Goal: Information Seeking & Learning: Learn about a topic

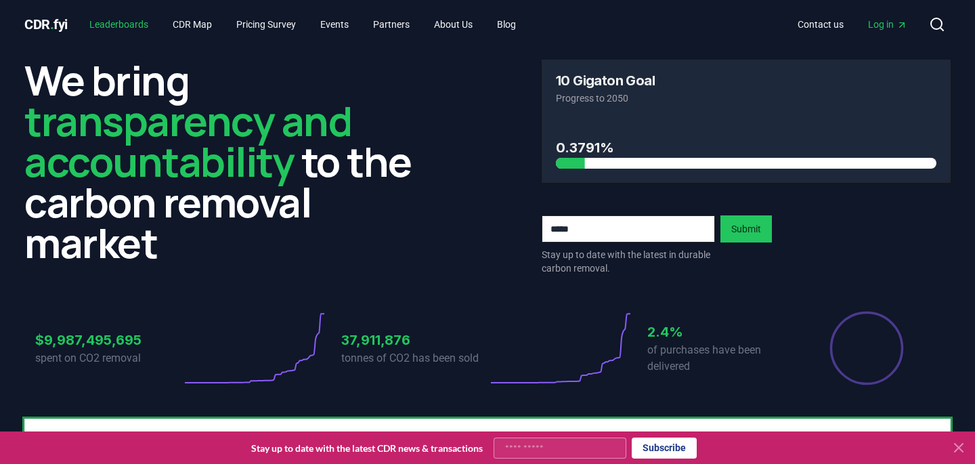
click at [136, 20] on link "Leaderboards" at bounding box center [119, 24] width 81 height 24
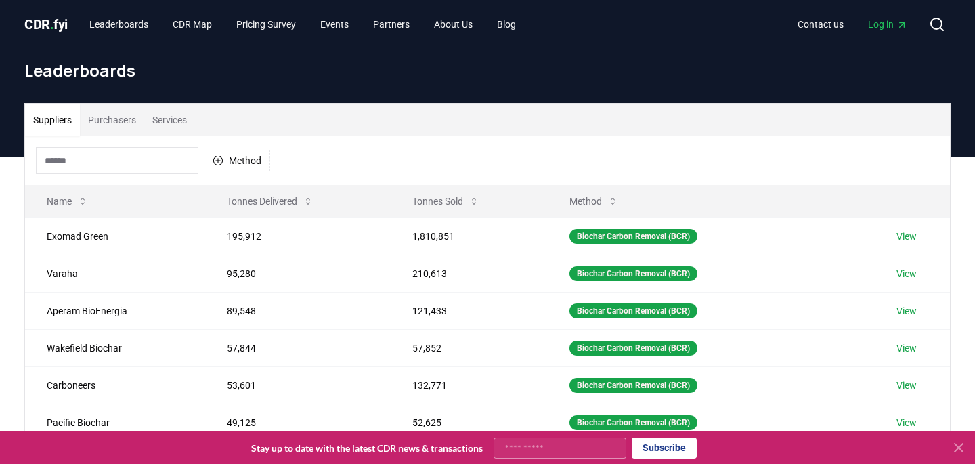
click at [123, 117] on button "Purchasers" at bounding box center [112, 120] width 64 height 33
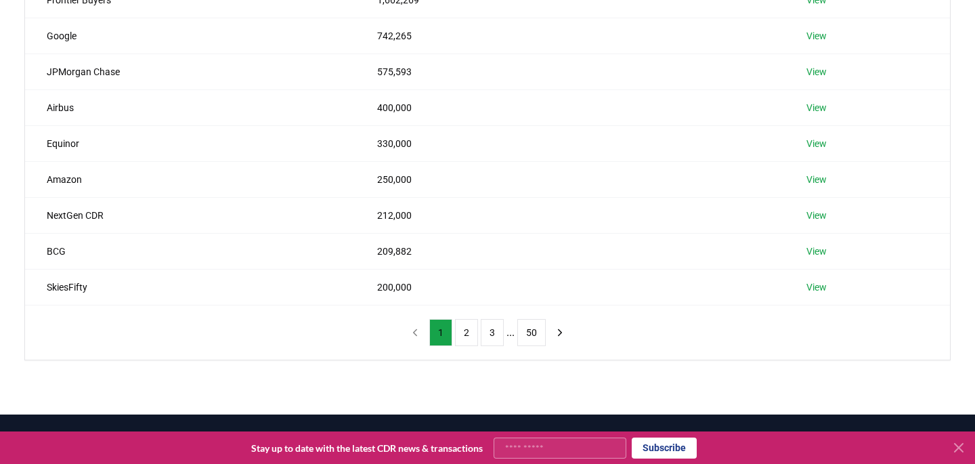
scroll to position [281, 0]
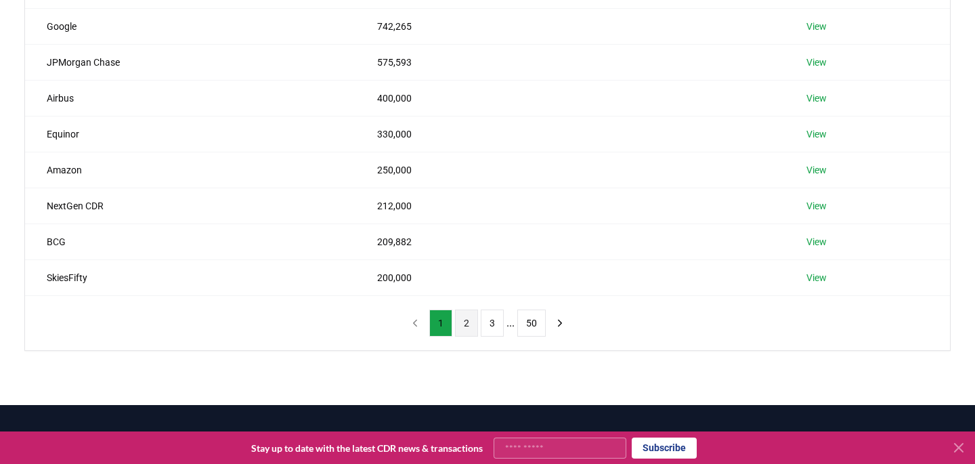
click at [466, 318] on button "2" at bounding box center [466, 322] width 23 height 27
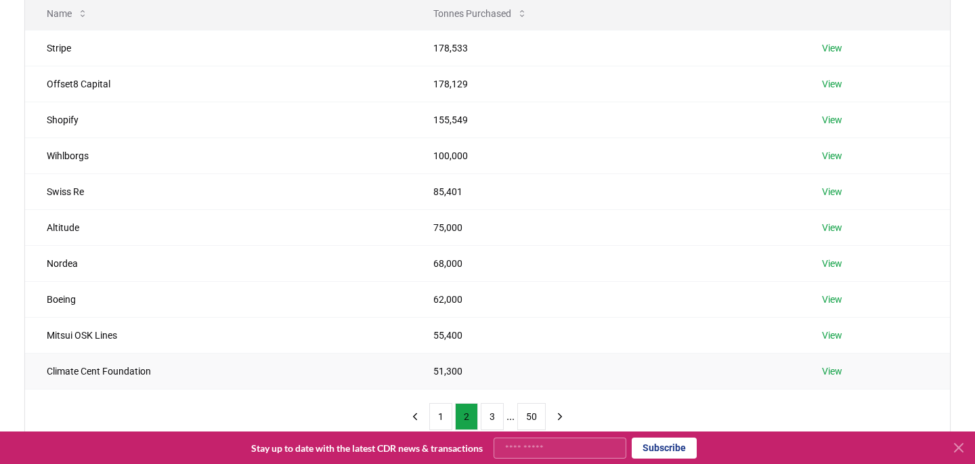
scroll to position [221, 0]
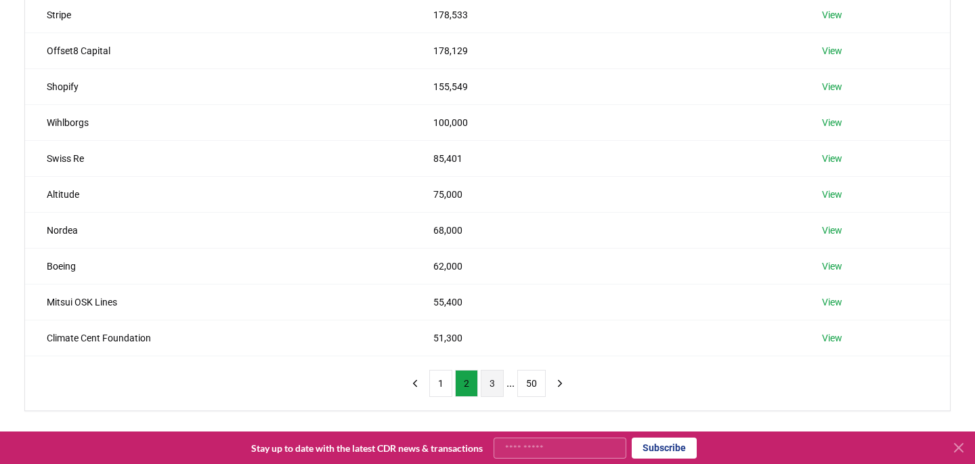
click at [488, 379] on button "3" at bounding box center [492, 383] width 23 height 27
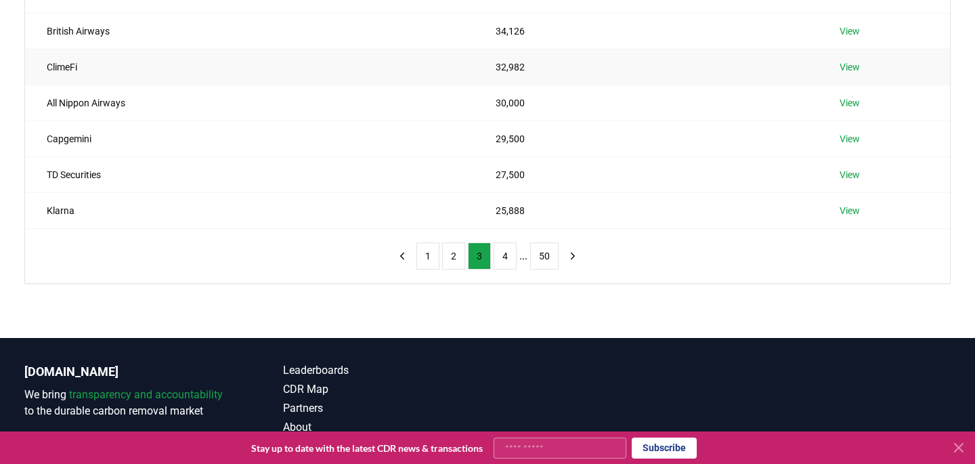
scroll to position [351, 0]
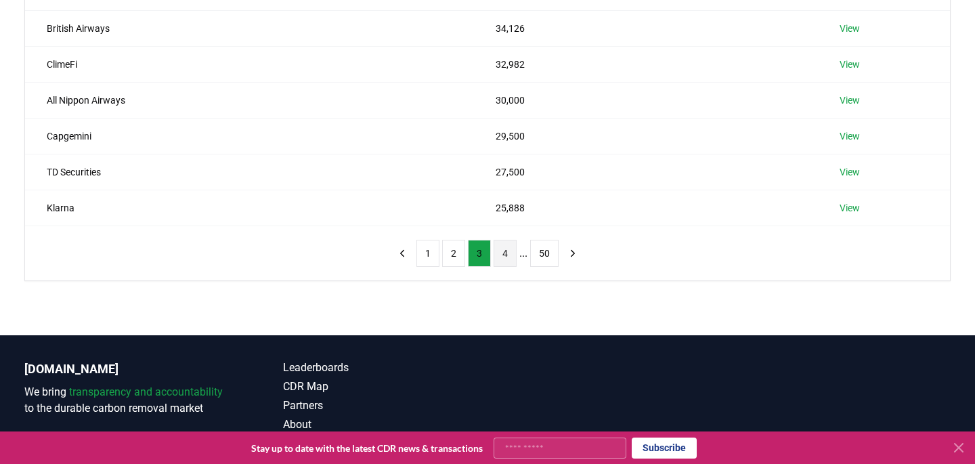
click at [504, 249] on button "4" at bounding box center [505, 253] width 23 height 27
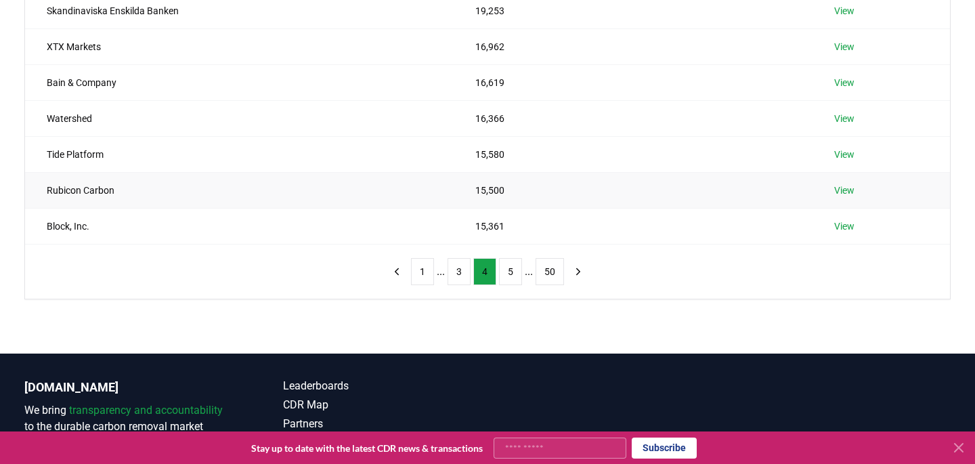
scroll to position [364, 0]
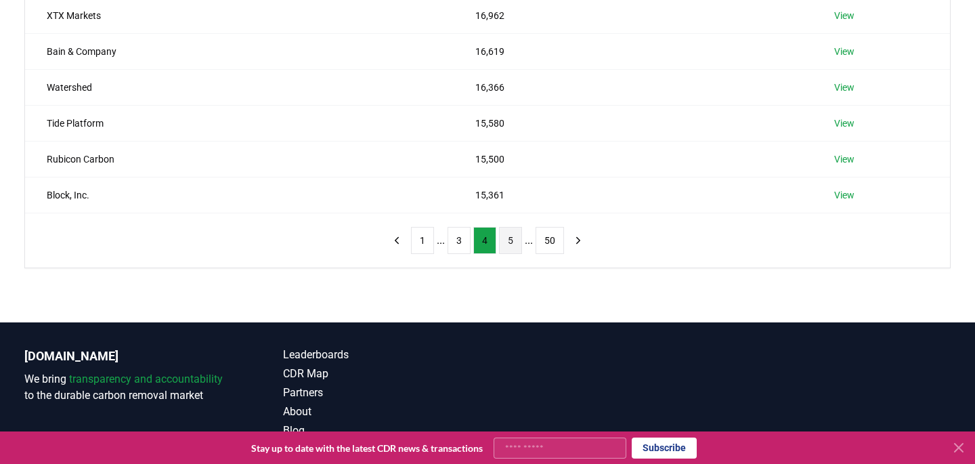
click at [515, 240] on button "5" at bounding box center [510, 240] width 23 height 27
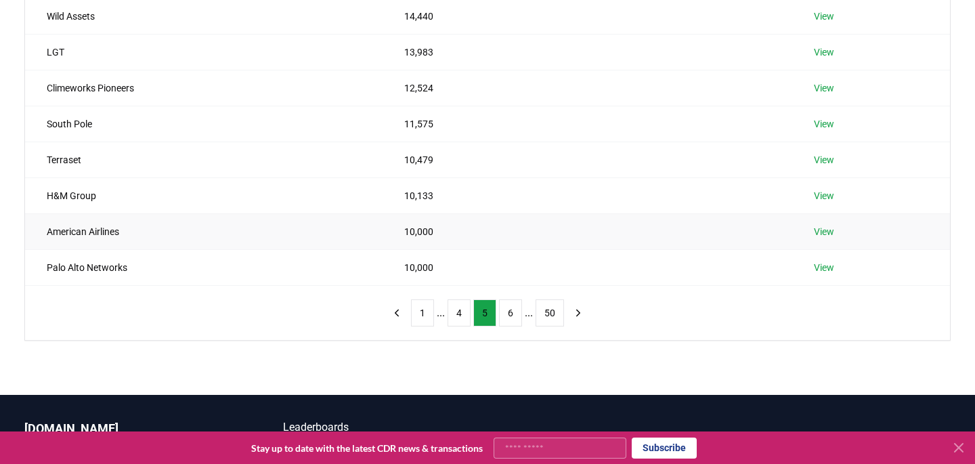
scroll to position [299, 0]
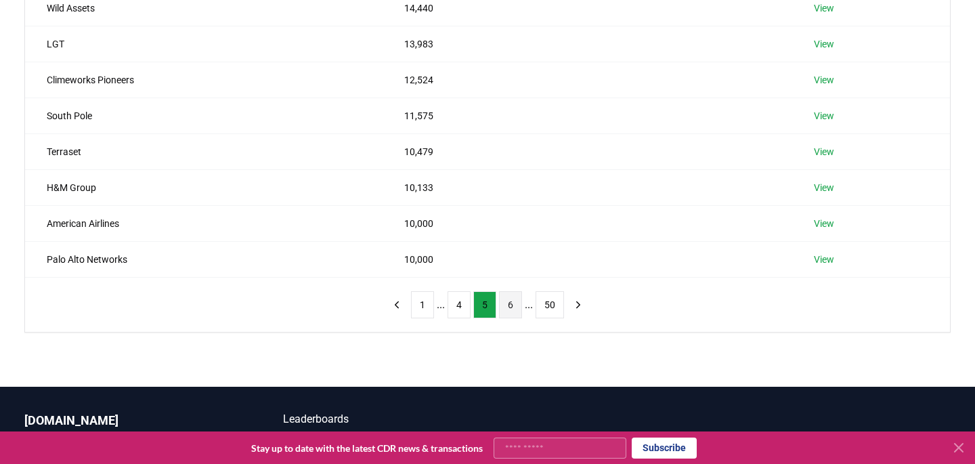
click at [508, 303] on button "6" at bounding box center [510, 304] width 23 height 27
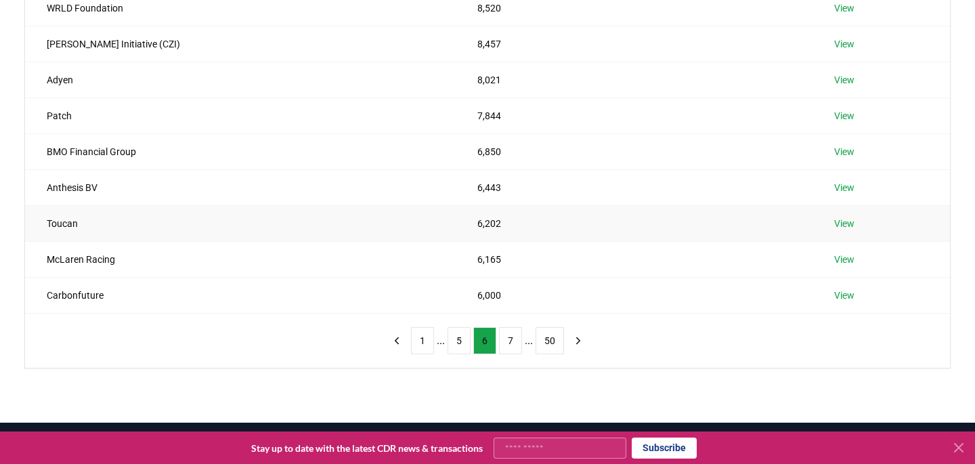
scroll to position [264, 0]
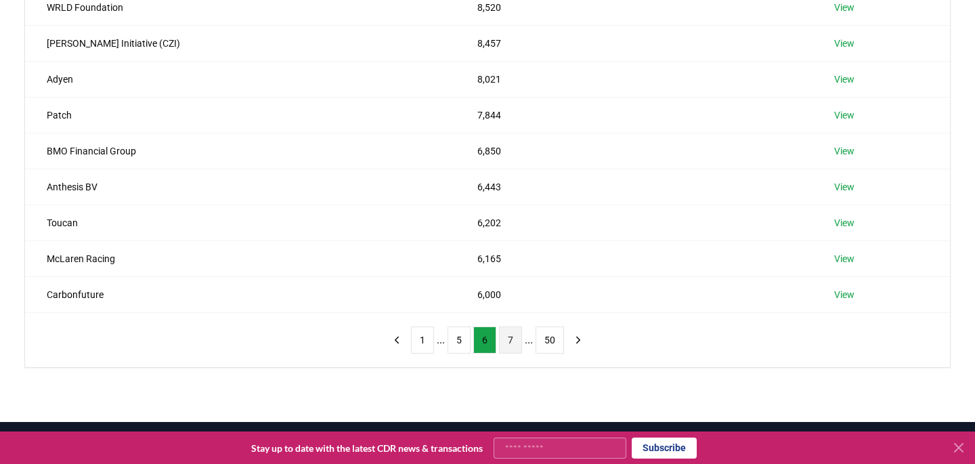
click at [502, 338] on button "7" at bounding box center [510, 339] width 23 height 27
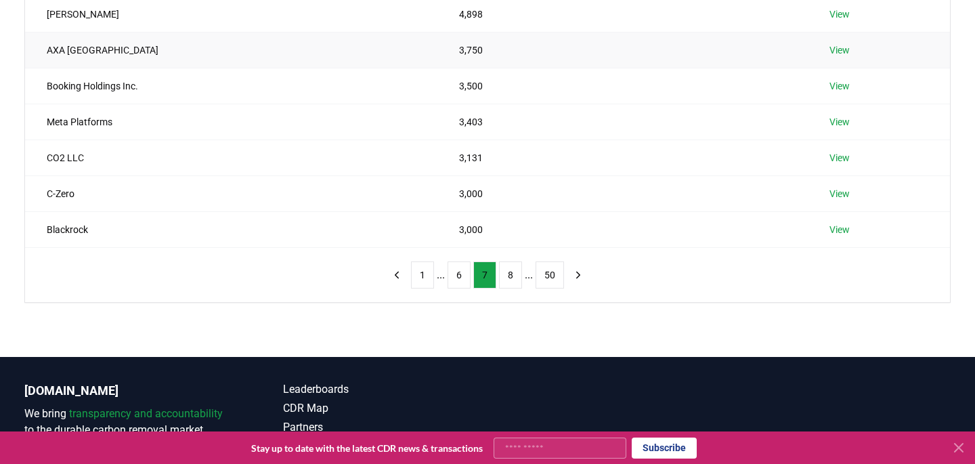
scroll to position [330, 0]
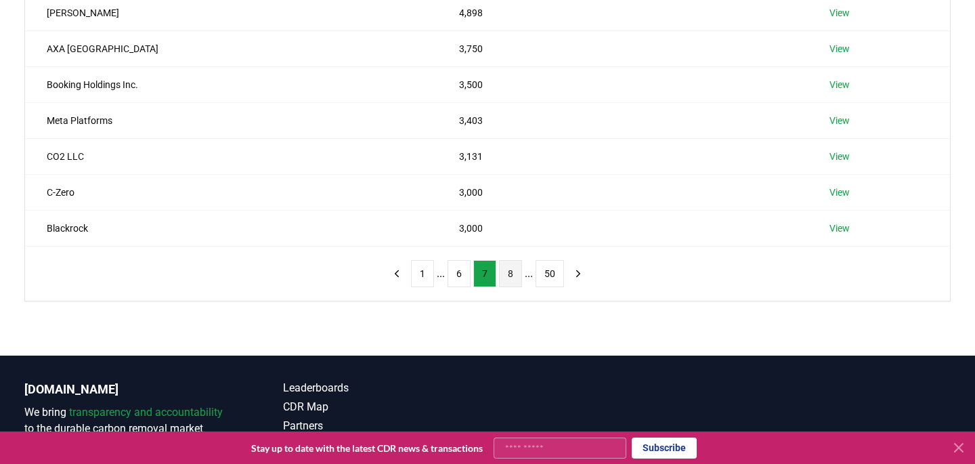
click at [512, 275] on button "8" at bounding box center [510, 273] width 23 height 27
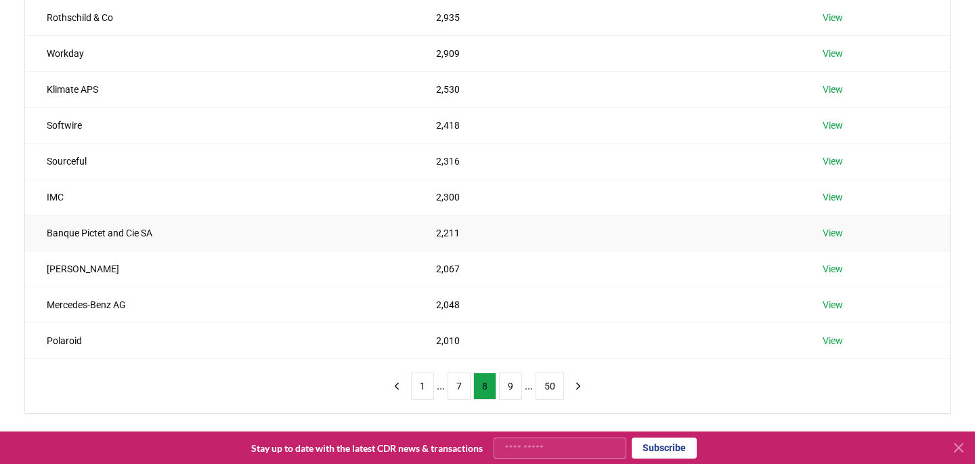
scroll to position [219, 0]
click at [507, 380] on button "9" at bounding box center [510, 384] width 23 height 27
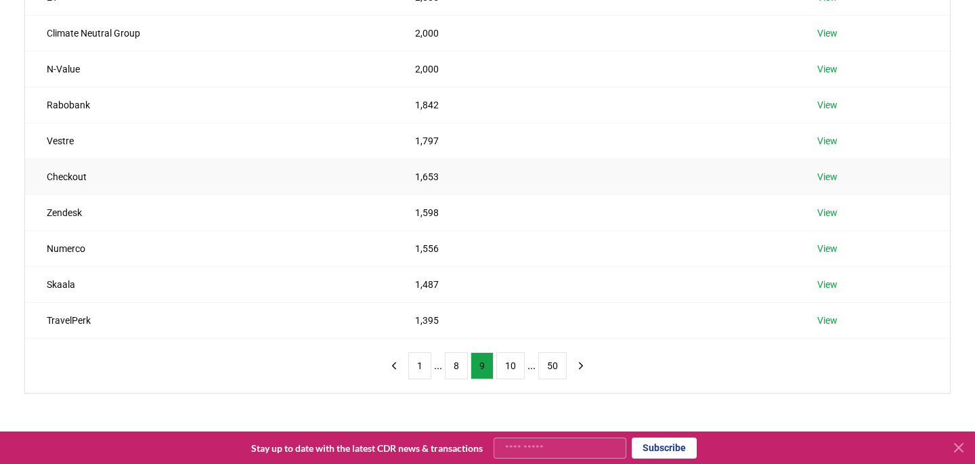
scroll to position [243, 0]
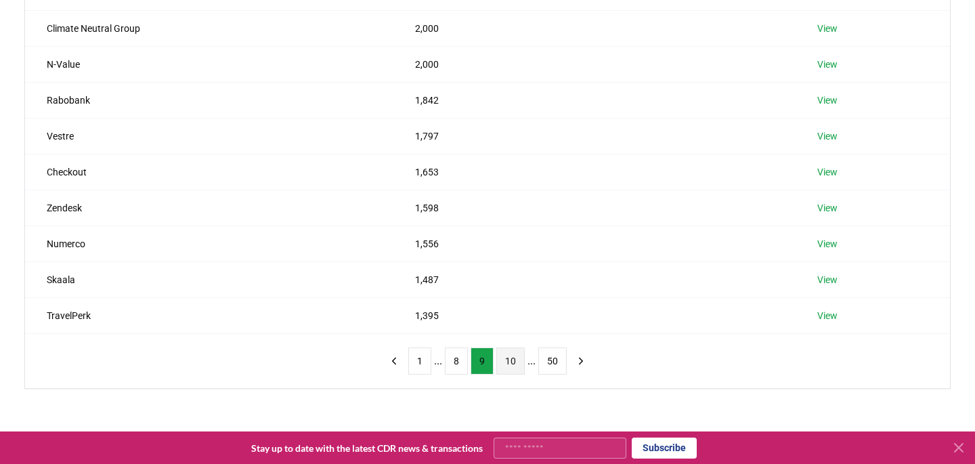
click at [509, 360] on button "10" at bounding box center [510, 360] width 28 height 27
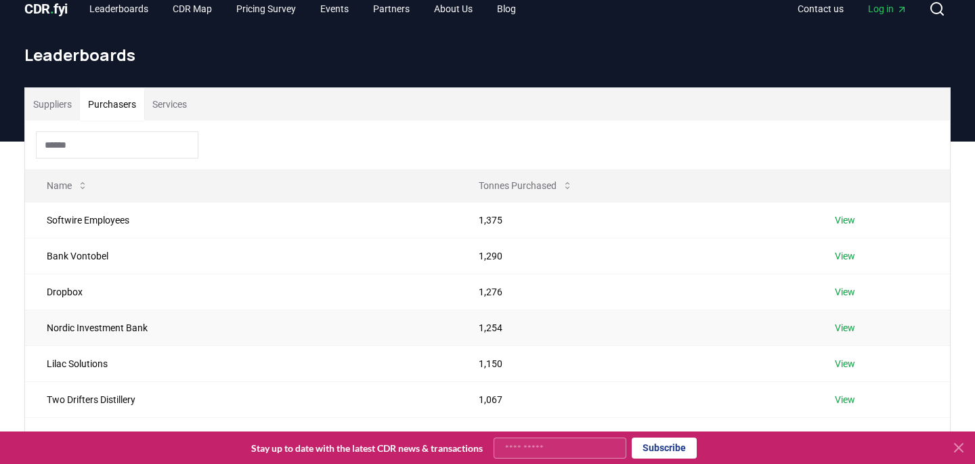
scroll to position [1, 0]
